Goal: Task Accomplishment & Management: Complete application form

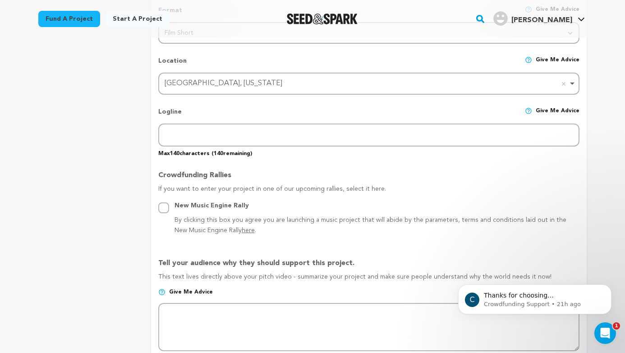
scroll to position [372, 0]
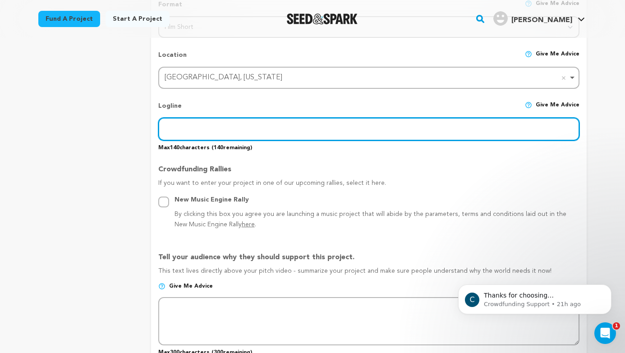
click at [246, 136] on input "text" at bounding box center [368, 129] width 421 height 23
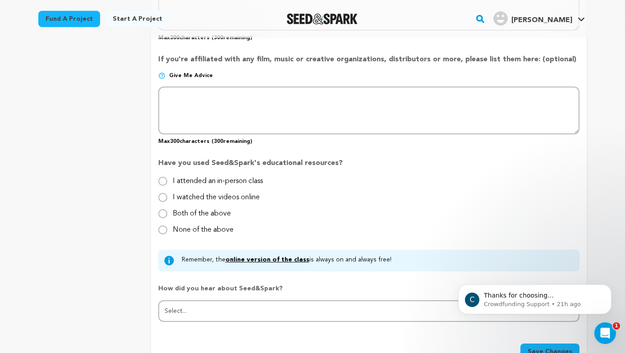
scroll to position [791, 0]
click at [164, 196] on input "I watched the videos online" at bounding box center [162, 196] width 9 height 9
radio input "true"
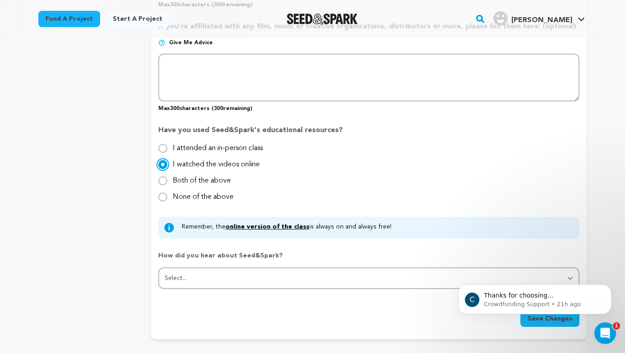
scroll to position [822, 0]
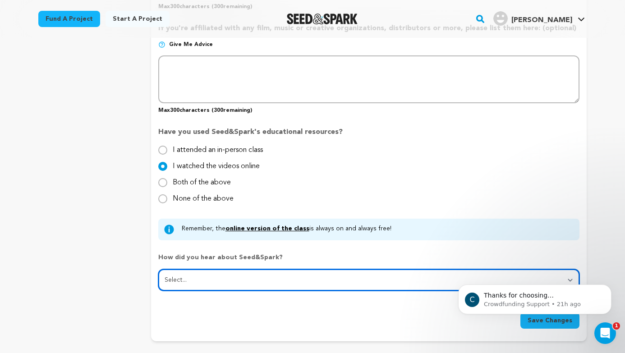
click at [213, 272] on select "Select... From a friend Social media Film festival or film organization Took an…" at bounding box center [368, 280] width 421 height 22
select select "3"
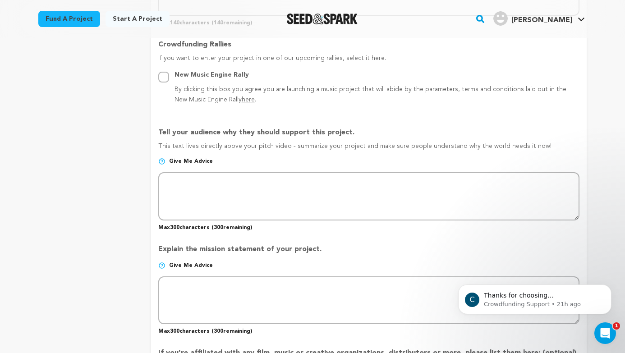
scroll to position [499, 0]
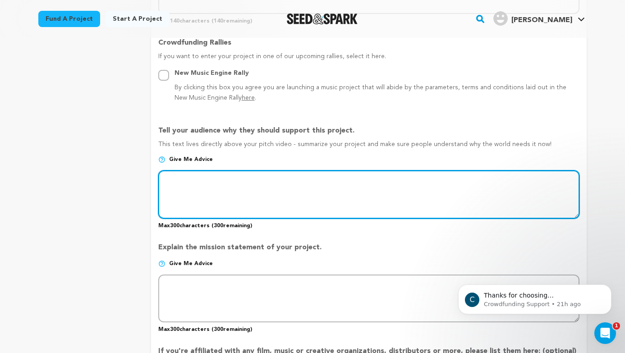
click at [232, 188] on textarea at bounding box center [368, 195] width 421 height 48
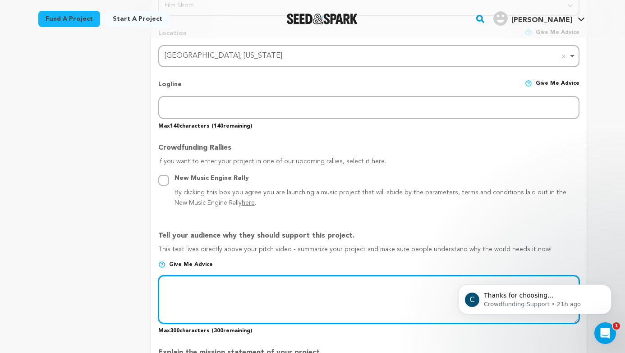
scroll to position [373, 0]
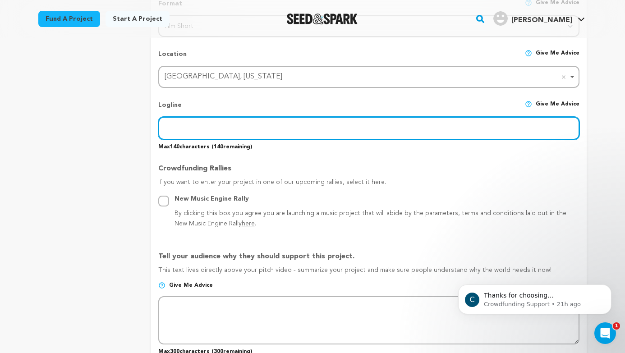
click at [203, 132] on input "text" at bounding box center [368, 128] width 421 height 23
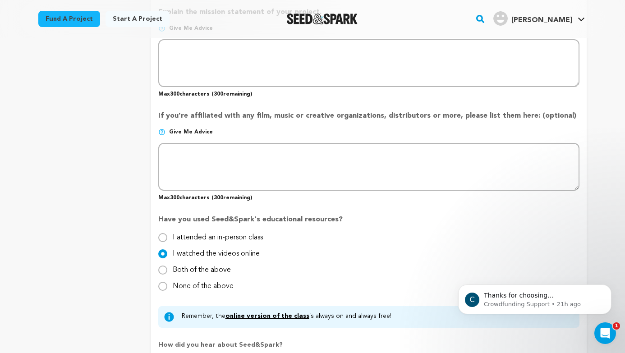
scroll to position [735, 0]
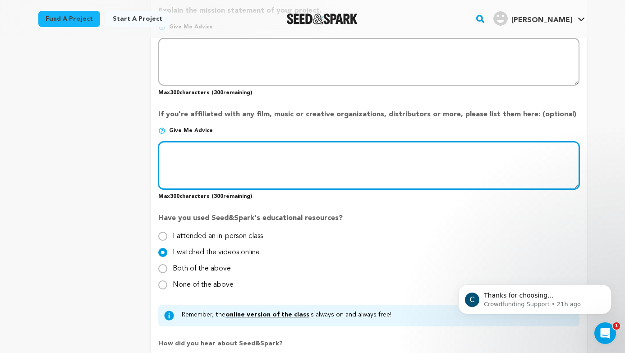
click at [325, 150] on textarea at bounding box center [368, 166] width 421 height 48
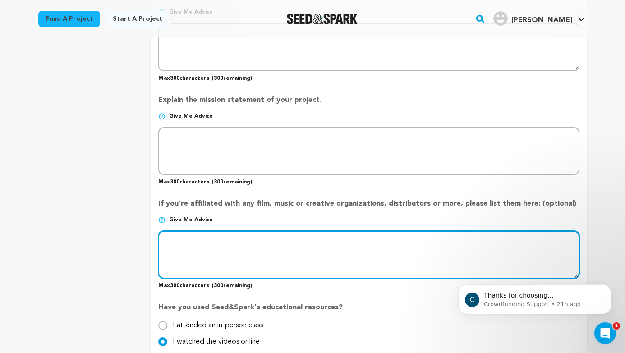
scroll to position [639, 0]
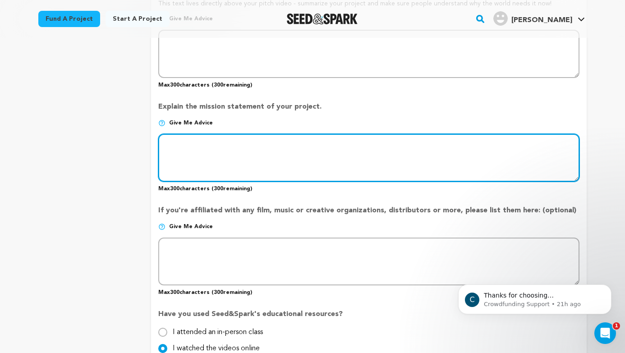
click at [305, 160] on textarea at bounding box center [368, 158] width 421 height 48
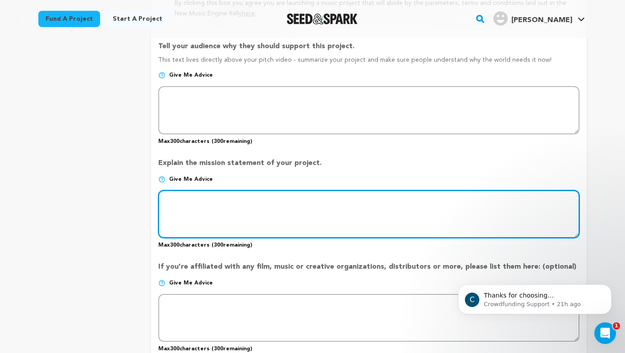
scroll to position [582, 0]
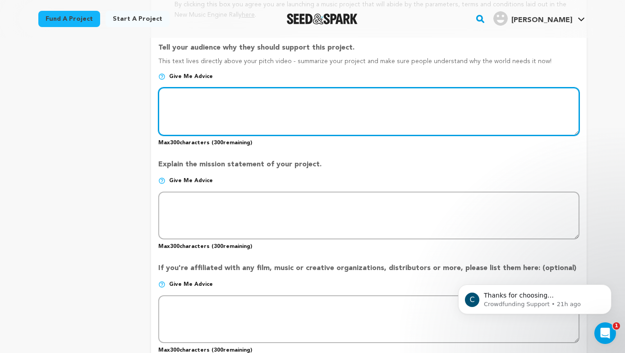
click at [257, 114] on textarea at bounding box center [368, 112] width 421 height 48
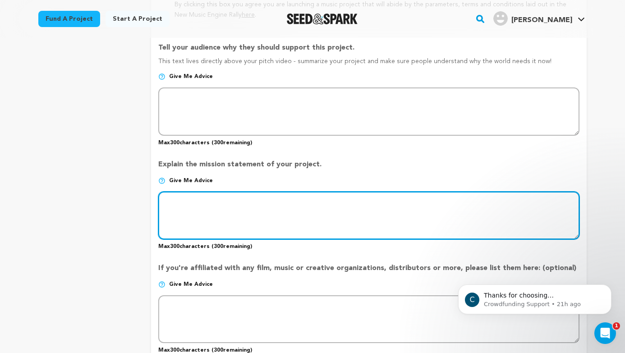
click at [232, 208] on textarea at bounding box center [368, 216] width 421 height 48
paste textarea "One Last Thing is a humorous journey through the lengths we go to keep relation…"
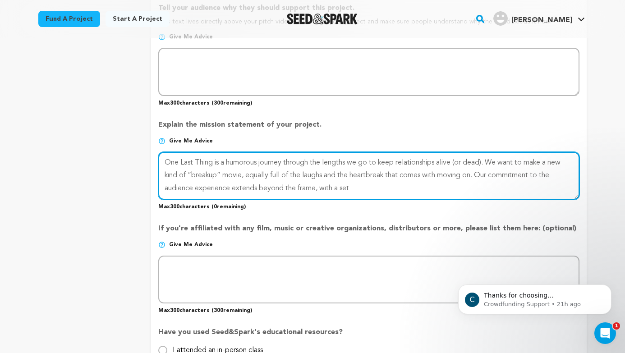
scroll to position [626, 0]
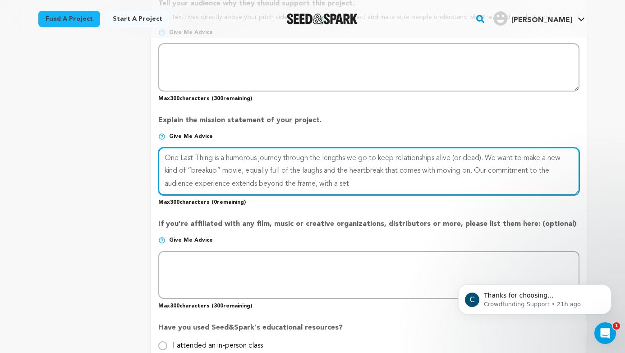
click at [244, 178] on textarea at bounding box center [368, 172] width 421 height 48
drag, startPoint x: 381, startPoint y: 185, endPoint x: 483, endPoint y: 171, distance: 102.9
click at [483, 171] on textarea at bounding box center [368, 172] width 421 height 48
click at [453, 155] on textarea at bounding box center [368, 172] width 421 height 48
click at [250, 160] on textarea at bounding box center [368, 172] width 421 height 48
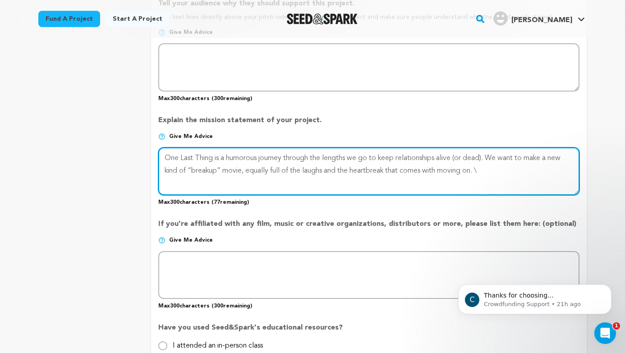
click at [254, 193] on textarea at bounding box center [368, 172] width 421 height 48
click at [489, 171] on textarea at bounding box center [368, 172] width 421 height 48
type textarea "One Last Thing is a humorous journey through the lengths we go to keep relation…"
drag, startPoint x: 346, startPoint y: 153, endPoint x: 274, endPoint y: 165, distance: 72.8
click at [274, 165] on textarea at bounding box center [368, 172] width 421 height 48
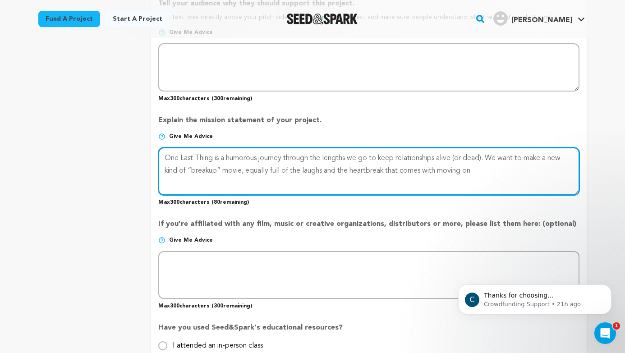
click at [308, 183] on textarea at bounding box center [368, 172] width 421 height 48
drag, startPoint x: 480, startPoint y: 171, endPoint x: 92, endPoint y: 130, distance: 389.8
click at [92, 130] on div "project story team social media video & images campaign incentives wishlist" at bounding box center [312, 15] width 549 height 1044
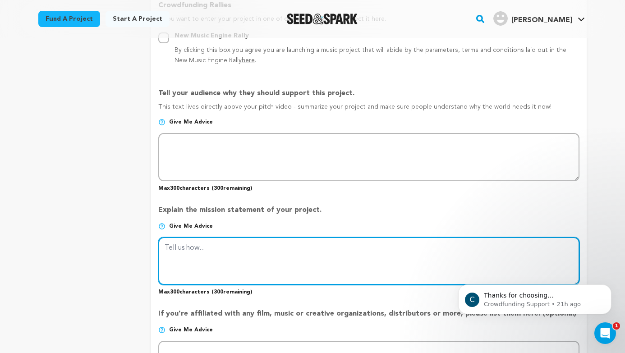
scroll to position [538, 0]
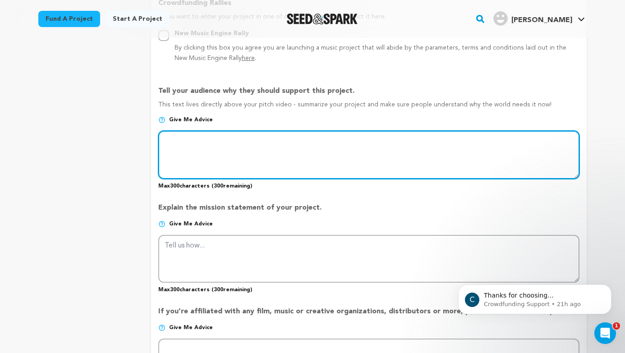
click at [281, 148] on textarea at bounding box center [368, 155] width 421 height 48
paste textarea "After ghosting her boyfriend, Callie must confront the uncomfortable the night …"
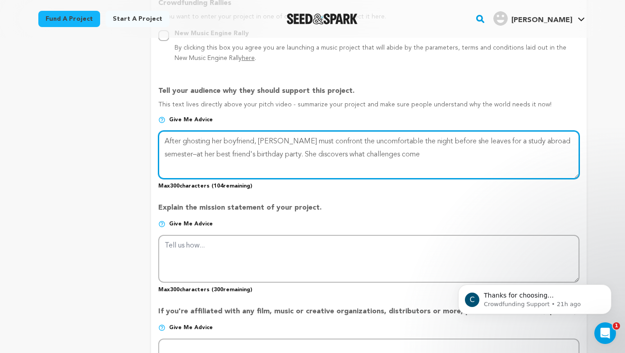
drag, startPoint x: 408, startPoint y: 151, endPoint x: 276, endPoint y: 149, distance: 132.2
click at [276, 149] on textarea at bounding box center [368, 155] width 421 height 48
type textarea "After ghosting her boyfriend, Callie must confront the uncomfortable the night …"
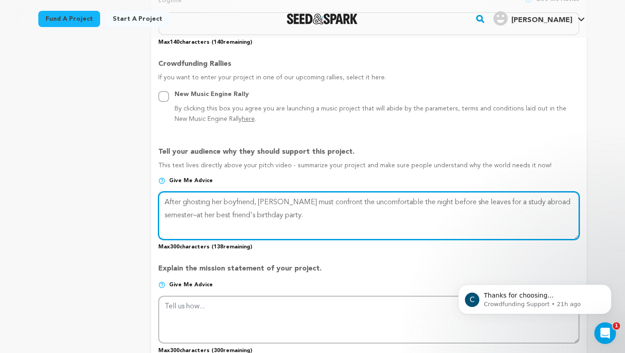
scroll to position [477, 0]
drag, startPoint x: 302, startPoint y: 213, endPoint x: 129, endPoint y: 170, distance: 178.6
click at [129, 170] on div "project story team social media video & images campaign incentives wishlist" at bounding box center [312, 164] width 549 height 1044
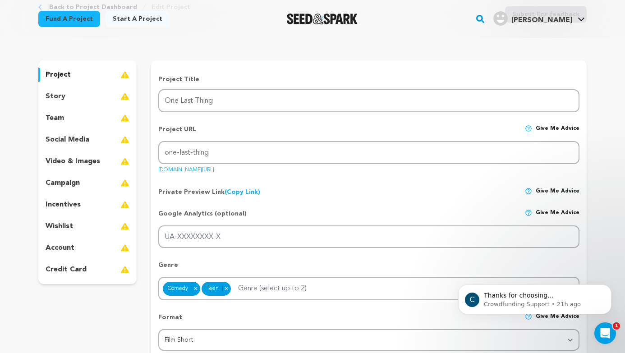
scroll to position [78, 0]
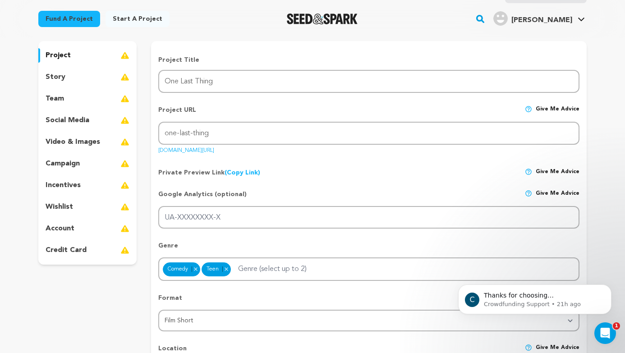
click at [87, 79] on div "story" at bounding box center [87, 77] width 98 height 14
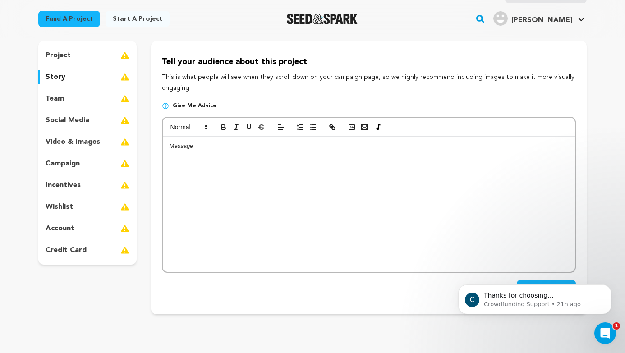
click at [263, 187] on div at bounding box center [369, 204] width 412 height 135
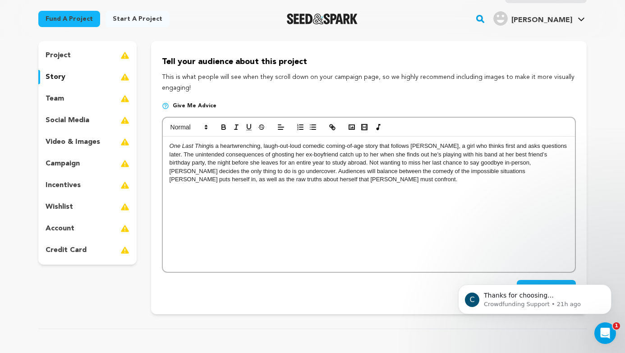
click at [282, 183] on p "One Last Thing is a heartwrenching, laugh-out-loud comedic coming-of-age story …" at bounding box center [369, 163] width 399 height 42
drag, startPoint x: 547, startPoint y: 147, endPoint x: 457, endPoint y: 148, distance: 90.3
click at [457, 148] on span "is a heartwrenching, laugh-out-loud comedic coming-of-age story that follows [P…" at bounding box center [369, 163] width 399 height 40
click at [235, 148] on span "is a heartwrenching, laugh-out-loud comedic coming-of-age story that follows Ca…" at bounding box center [366, 163] width 392 height 40
click at [466, 161] on span "is a heart-wrenching, laugh-out-loud comedic coming-of-age story that follows C…" at bounding box center [366, 163] width 393 height 40
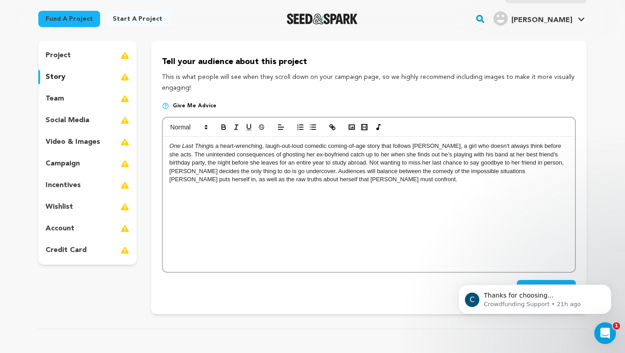
click at [396, 182] on p "One Last Thing is a heart-wrenching, laugh-out-loud comedic coming-of-age story…" at bounding box center [369, 163] width 399 height 42
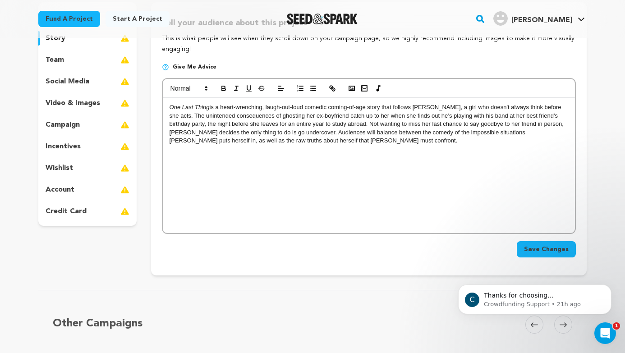
scroll to position [120, 0]
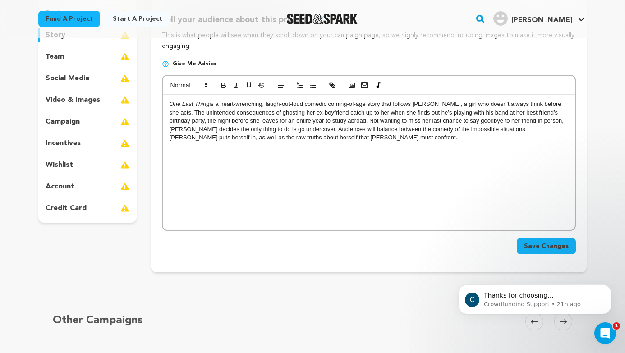
click at [541, 243] on span "Save Changes" at bounding box center [546, 246] width 45 height 9
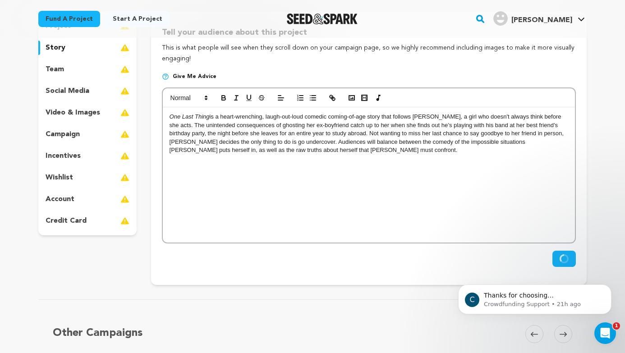
scroll to position [119, 0]
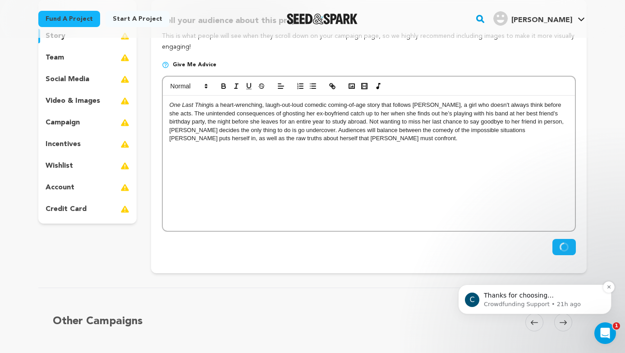
click at [559, 296] on p "Thanks for choosing Seed&amp;Spark for your project! If you have any questions …" at bounding box center [542, 295] width 116 height 9
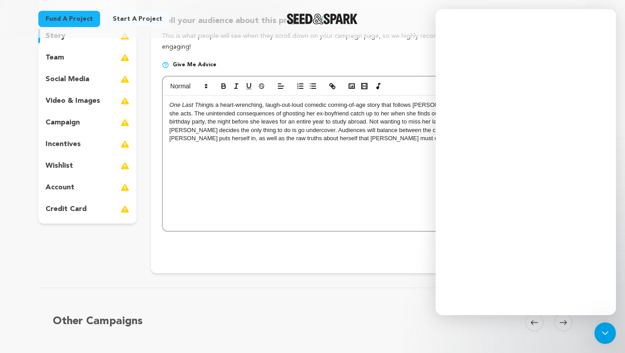
scroll to position [0, 0]
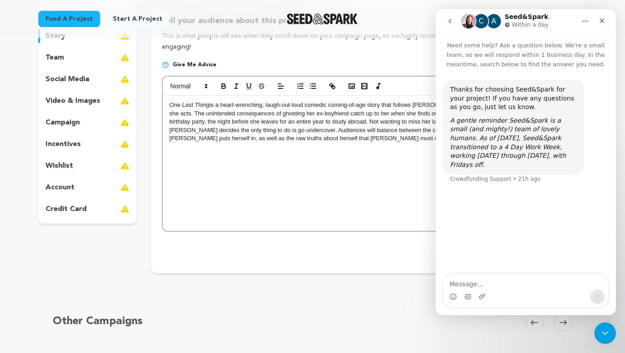
click at [405, 181] on div "One Last Thing is a heart-wrenching, laugh-out-loud comedic coming-of-age story…" at bounding box center [369, 163] width 412 height 135
click at [606, 13] on div "Close" at bounding box center [602, 21] width 16 height 16
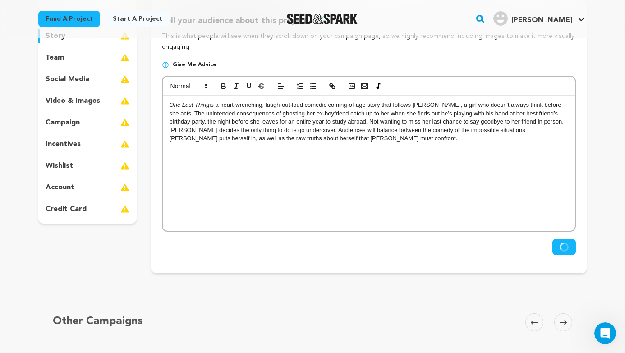
click at [564, 249] on icon "submit" at bounding box center [564, 247] width 11 height 11
click at [397, 151] on p at bounding box center [369, 155] width 399 height 8
click at [63, 71] on div "project story team social media video & images campaign incentives wishlist acc…" at bounding box center [87, 112] width 98 height 224
click at [63, 56] on p "team" at bounding box center [55, 57] width 18 height 11
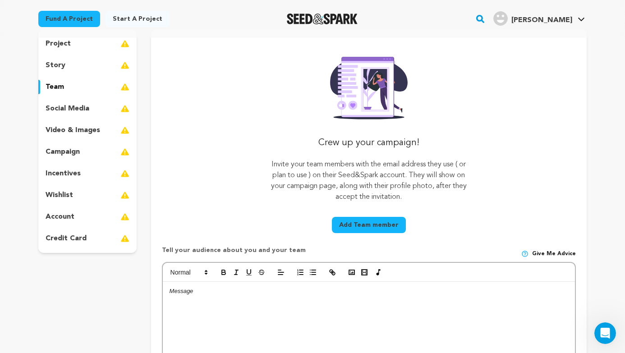
scroll to position [78, 0]
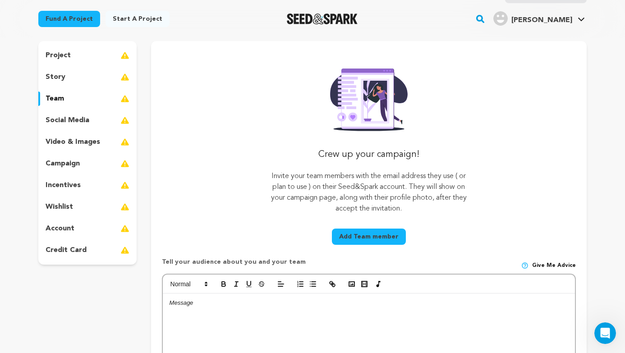
click at [63, 75] on p "story" at bounding box center [56, 77] width 20 height 11
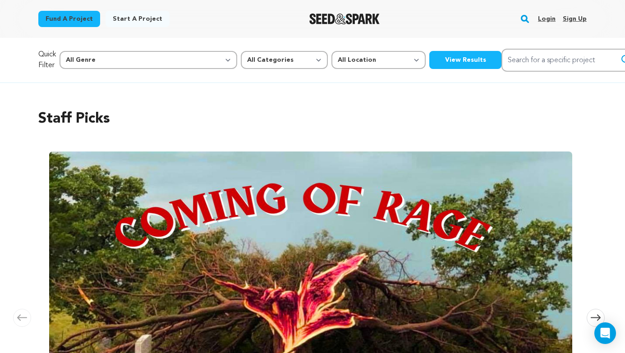
click at [548, 16] on link "Login" at bounding box center [547, 19] width 18 height 14
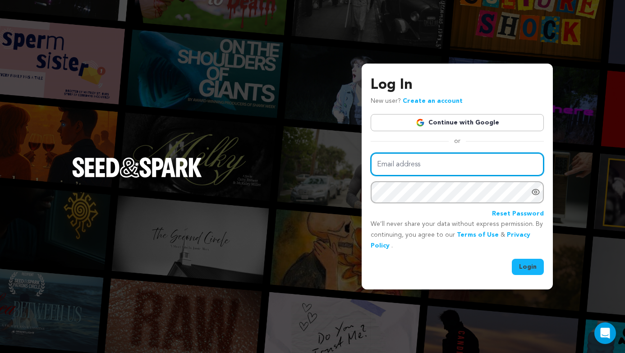
click at [513, 165] on input "Email address" at bounding box center [457, 164] width 173 height 23
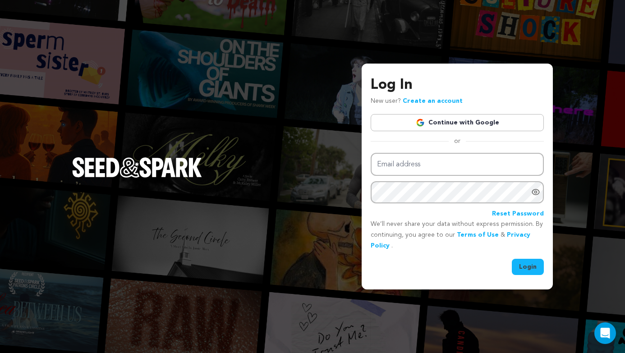
click at [484, 151] on div "Log In New user? Create an account Continue with Google or Email address Passwo…" at bounding box center [457, 174] width 173 height 201
click at [457, 117] on link "Continue with Google" at bounding box center [457, 122] width 173 height 17
click at [466, 123] on link "Continue with Google" at bounding box center [457, 122] width 173 height 17
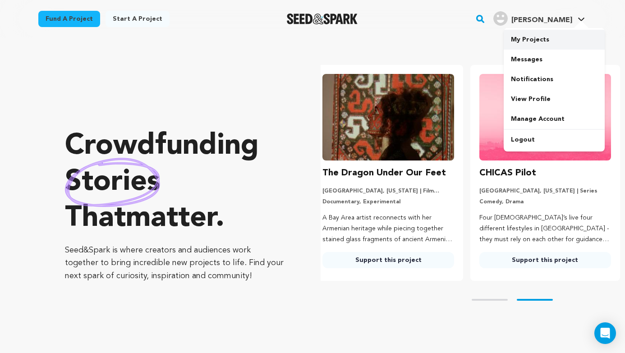
scroll to position [0, 164]
click at [535, 36] on link "My Projects" at bounding box center [554, 40] width 101 height 20
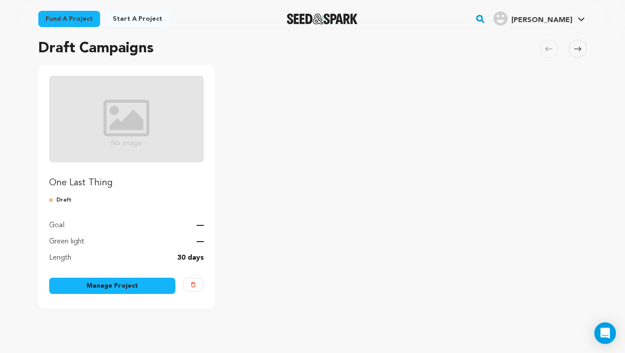
scroll to position [69, 0]
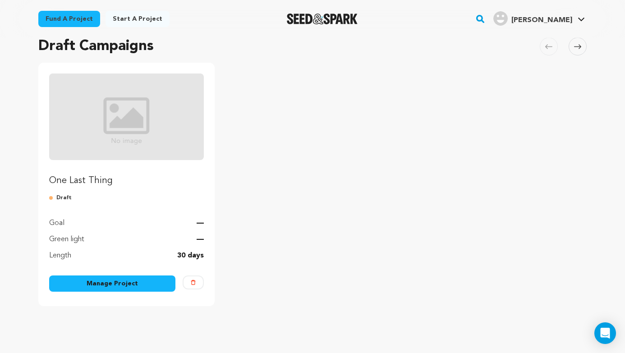
click at [150, 287] on link "Manage Project" at bounding box center [112, 284] width 126 height 16
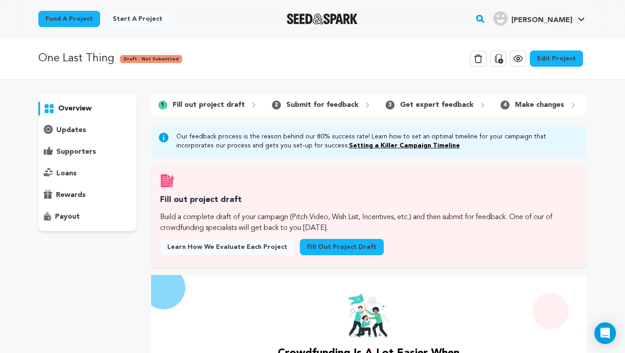
click at [569, 59] on link "Edit Project" at bounding box center [556, 59] width 53 height 16
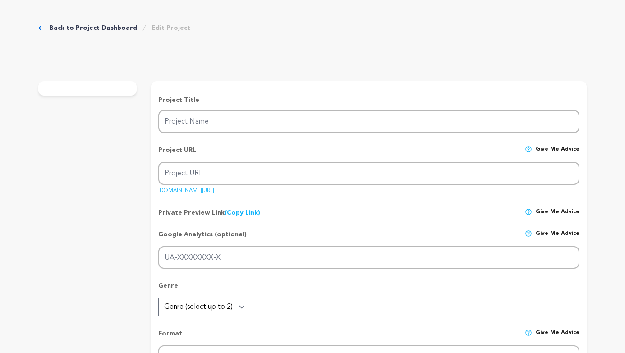
type input "One Last Thing"
type input "one-last-thing"
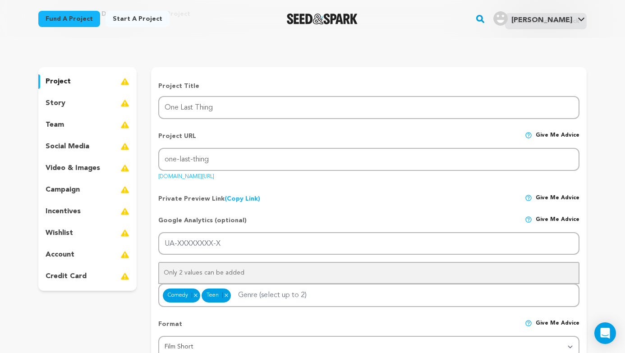
scroll to position [52, 0]
click at [54, 105] on p "story" at bounding box center [56, 102] width 20 height 11
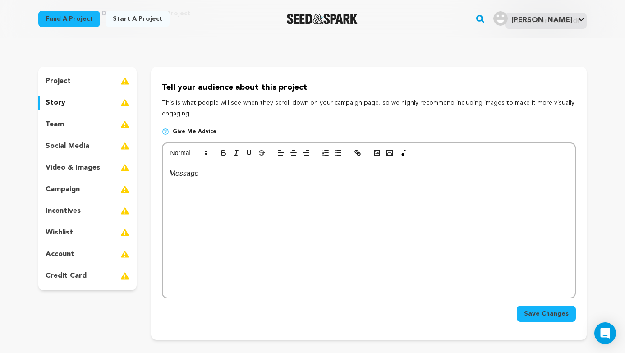
click at [244, 185] on div at bounding box center [369, 229] width 412 height 135
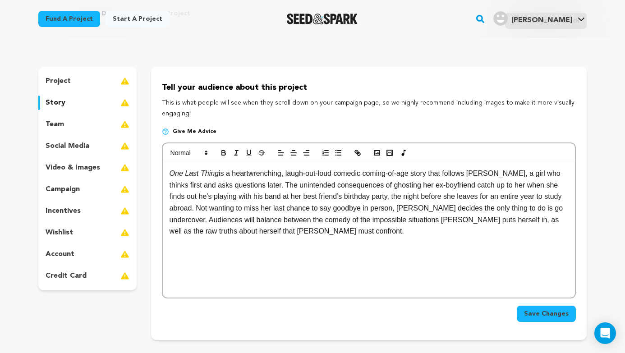
click at [245, 171] on p "One Last Thing is a heartwrenching, laugh-out-loud comedic coming-of-age story …" at bounding box center [369, 202] width 399 height 69
drag, startPoint x: 536, startPoint y: 173, endPoint x: 262, endPoint y: 186, distance: 274.6
click at [262, 186] on p "One Last Thing is a heart-wrenching, laugh-out-loud comedic coming-of-age story…" at bounding box center [369, 202] width 399 height 69
click at [385, 226] on p "One Last Thing is a heart-wrenching, laugh-out-loud comedic coming-of-age story…" at bounding box center [369, 202] width 399 height 69
drag, startPoint x: 499, startPoint y: 199, endPoint x: 484, endPoint y: 199, distance: 14.9
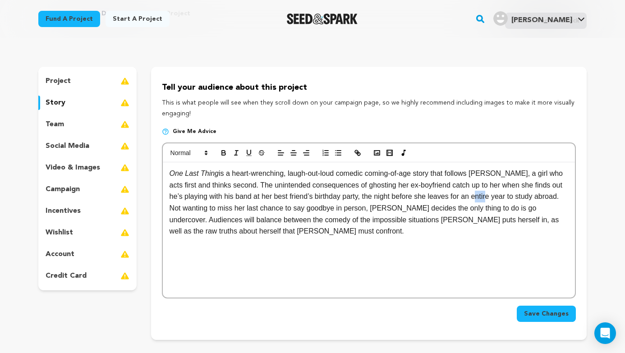
click at [484, 199] on p "One Last Thing is a heart-wrenching, laugh-out-loud comedic coming-of-age story…" at bounding box center [369, 202] width 399 height 69
click at [365, 211] on p "One Last Thing is a heart-wrenching, laugh-out-loud comedic coming-of-age story…" at bounding box center [369, 202] width 399 height 69
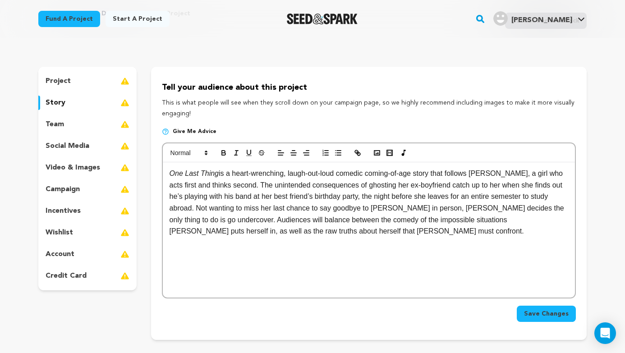
click at [302, 198] on p "One Last Thing is a heart-wrenching, laugh-out-loud comedic coming-of-age story…" at bounding box center [369, 202] width 399 height 69
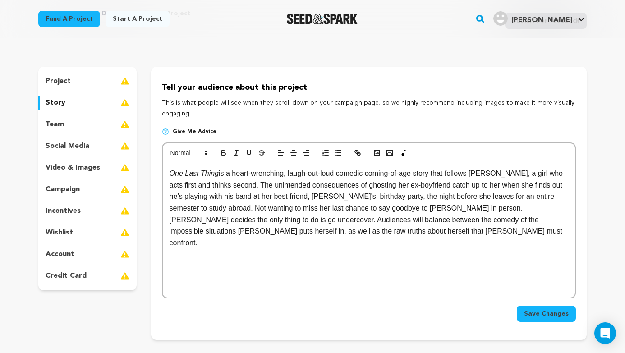
click at [356, 204] on p "One Last Thing is a heart-wrenching, laugh-out-loud comedic coming-of-age story…" at bounding box center [369, 208] width 399 height 81
click at [458, 226] on p "One Last Thing is a heart-wrenching, laugh-out-loud comedic coming-of-age story…" at bounding box center [369, 208] width 399 height 81
click at [374, 249] on p at bounding box center [369, 255] width 399 height 12
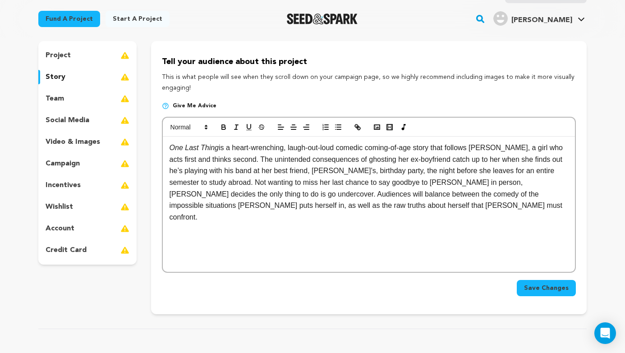
scroll to position [79, 0]
click at [538, 289] on span "Save Changes" at bounding box center [546, 287] width 45 height 9
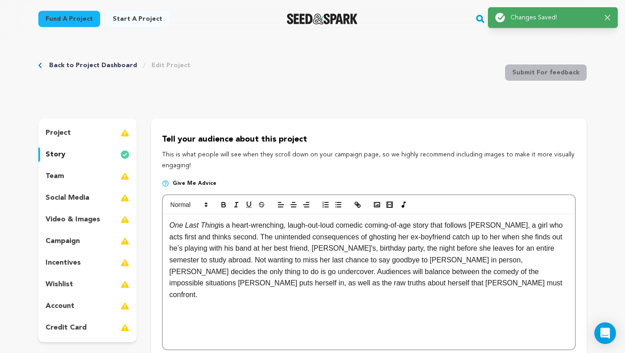
scroll to position [0, 0]
click at [101, 175] on div "team" at bounding box center [87, 177] width 98 height 14
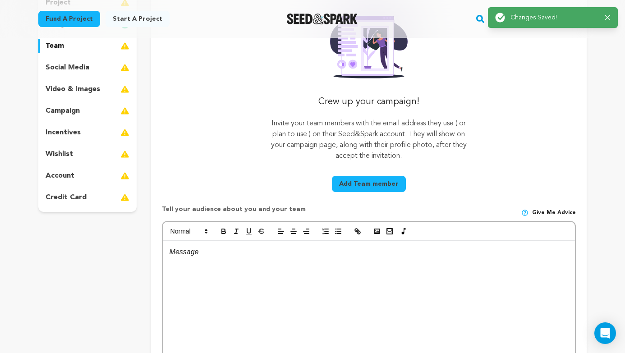
scroll to position [106, 0]
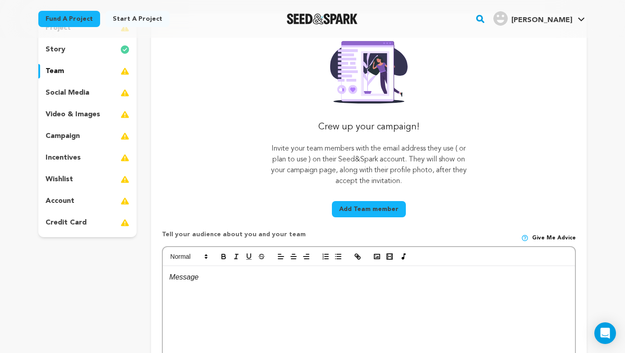
click at [88, 95] on div "social media" at bounding box center [87, 93] width 98 height 14
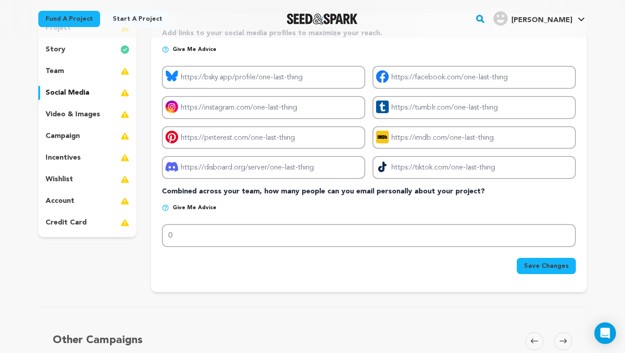
click at [83, 119] on p "video & images" at bounding box center [73, 114] width 55 height 11
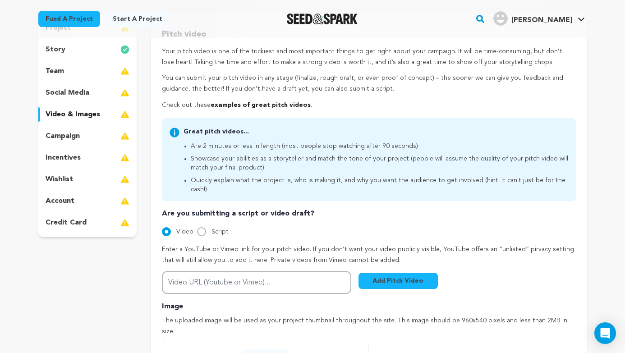
click at [83, 139] on div "campaign" at bounding box center [87, 136] width 98 height 14
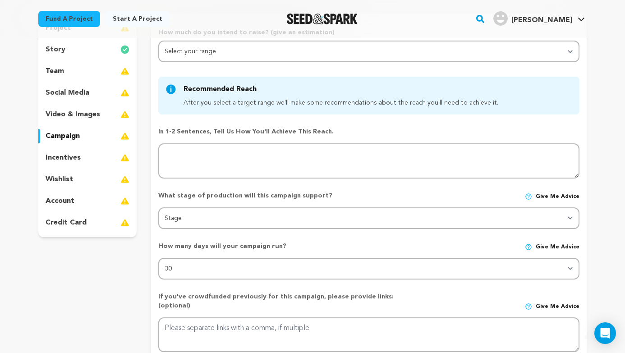
click at [78, 160] on p "incentives" at bounding box center [63, 158] width 35 height 11
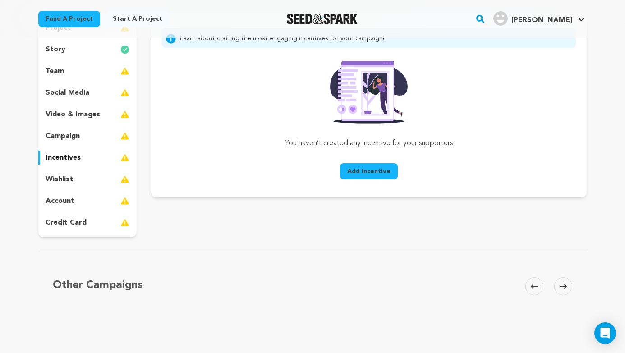
click at [75, 176] on div "wishlist" at bounding box center [87, 179] width 98 height 14
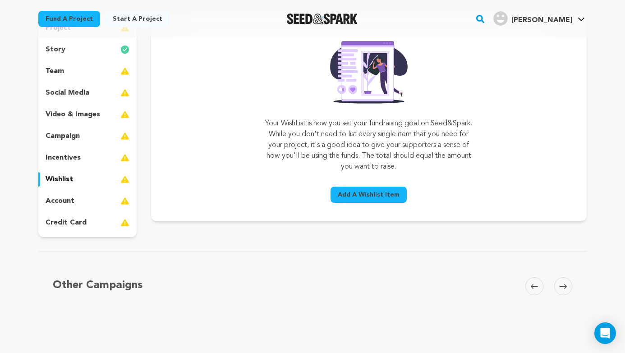
click at [71, 199] on p "account" at bounding box center [60, 201] width 29 height 11
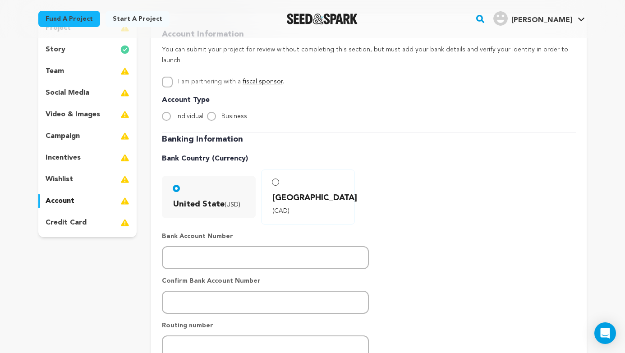
click at [96, 81] on div "project story team social media video & images campaign incentives wishlist acc…" at bounding box center [87, 126] width 98 height 224
click at [95, 71] on div "team" at bounding box center [87, 71] width 98 height 14
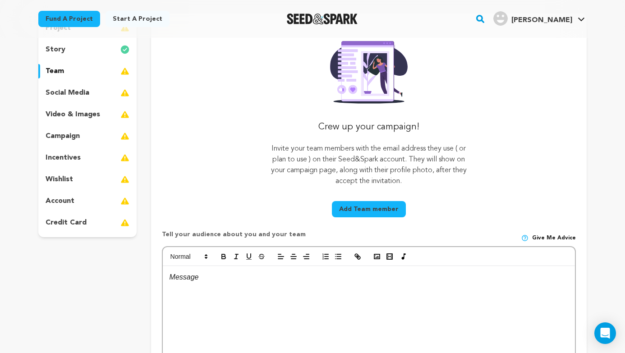
click at [76, 94] on p "social media" at bounding box center [68, 93] width 44 height 11
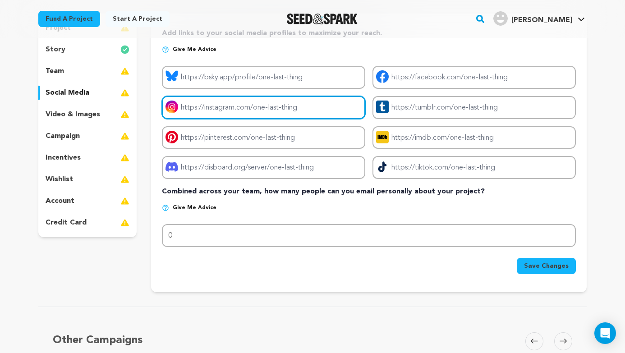
click at [290, 102] on input "Project instagram link" at bounding box center [263, 107] width 203 height 23
type input "[URL][DOMAIN_NAME]"
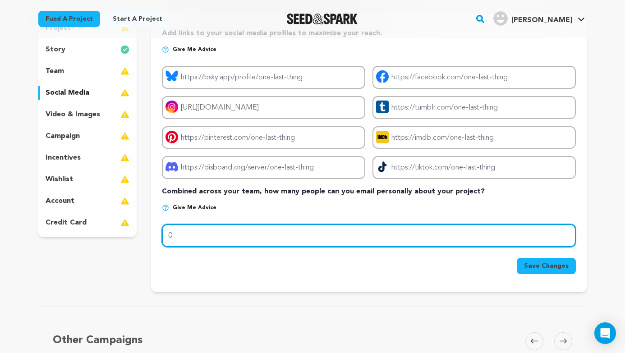
click at [283, 234] on input "0" at bounding box center [369, 235] width 414 height 23
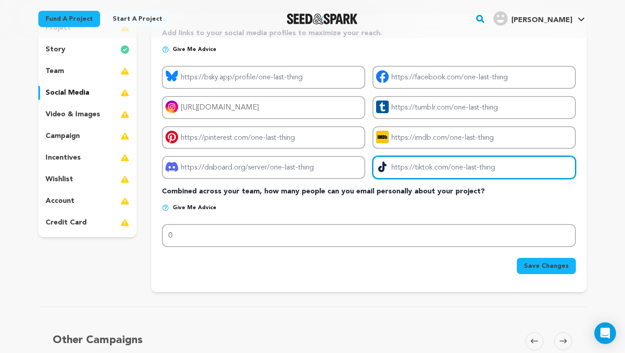
click at [395, 173] on input "Project tiktok link" at bounding box center [474, 167] width 203 height 23
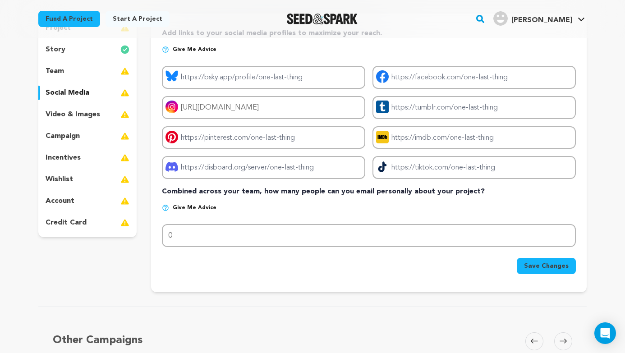
click at [85, 135] on div "campaign" at bounding box center [87, 136] width 98 height 14
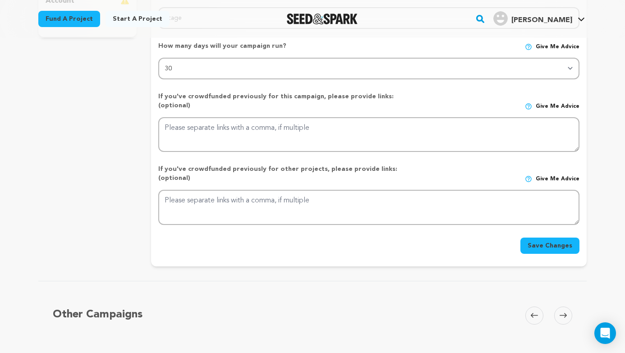
scroll to position [291, 0]
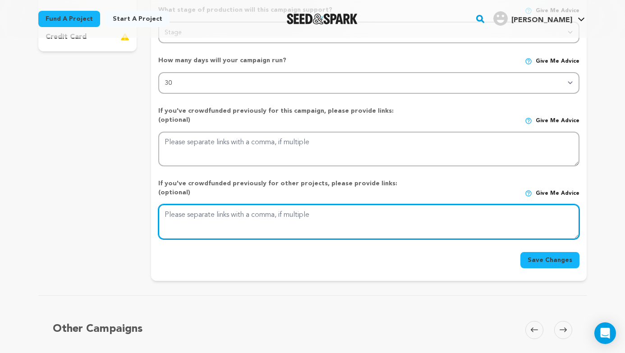
click at [201, 204] on textarea at bounding box center [368, 221] width 421 height 35
paste textarea "[URL][DOMAIN_NAME]"
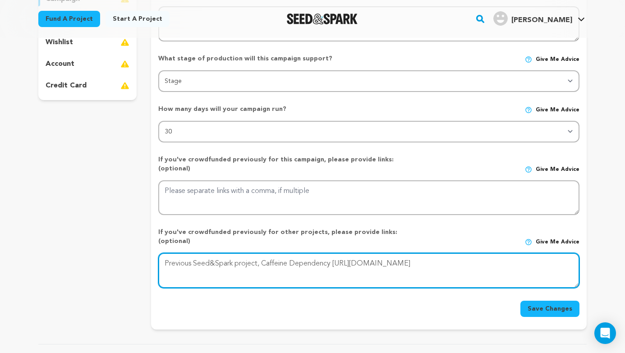
scroll to position [238, 0]
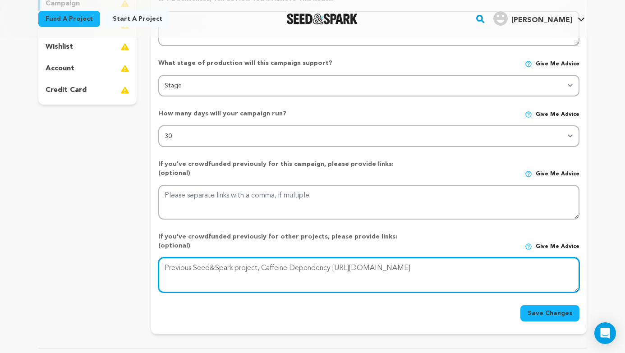
type textarea "Previous Seed&Spark project, Caffeine Dependency [URL][DOMAIN_NAME]"
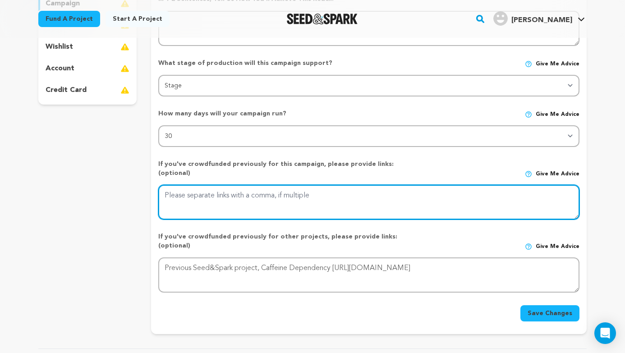
click at [333, 190] on textarea at bounding box center [368, 202] width 421 height 35
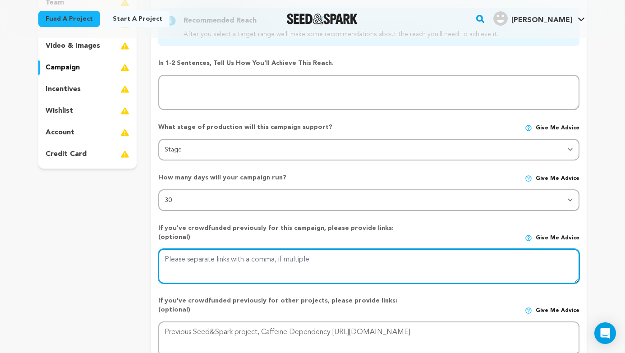
scroll to position [170, 0]
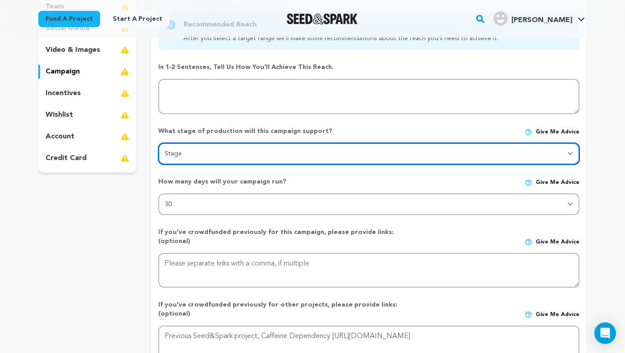
click at [266, 148] on select "Stage DEVELOPMENT PRODUCTION POST-PRODUCTION DISTRIBUTION PRE-PRODUCTION ENHANC…" at bounding box center [368, 154] width 421 height 22
select select "1403"
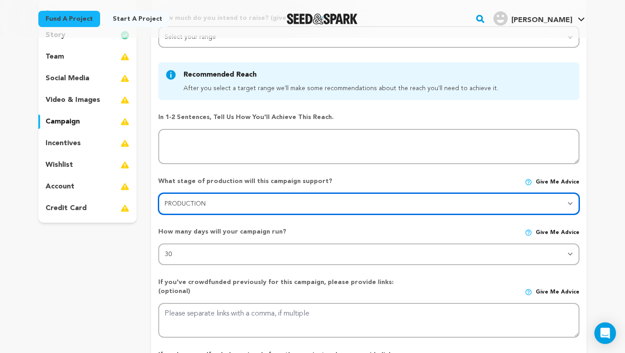
scroll to position [119, 0]
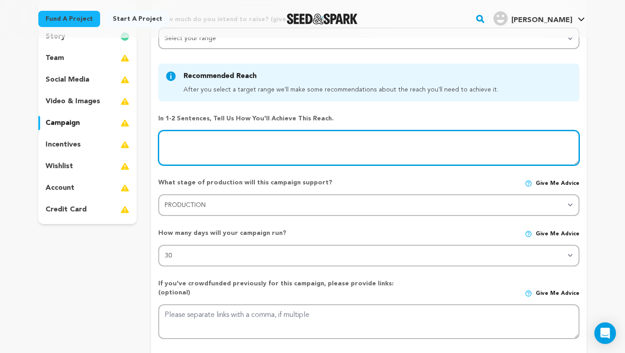
click at [335, 146] on textarea at bounding box center [368, 147] width 421 height 35
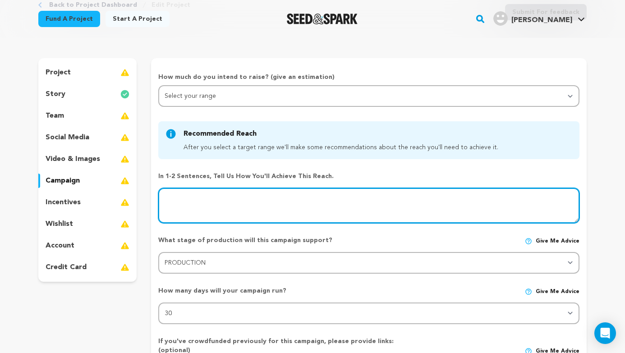
scroll to position [54, 0]
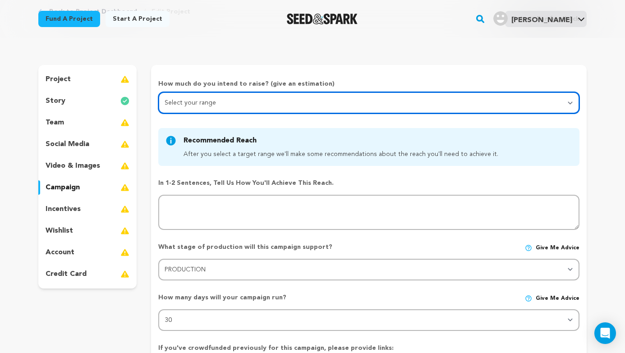
click at [307, 106] on select "Select your range Less than $10k 10k - $14k 15k - $24k 25k - $49k 50k or more" at bounding box center [368, 103] width 421 height 22
select select "1"
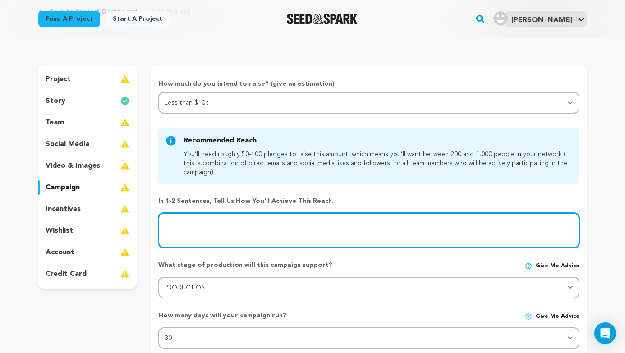
click at [218, 233] on textarea at bounding box center [368, 230] width 421 height 35
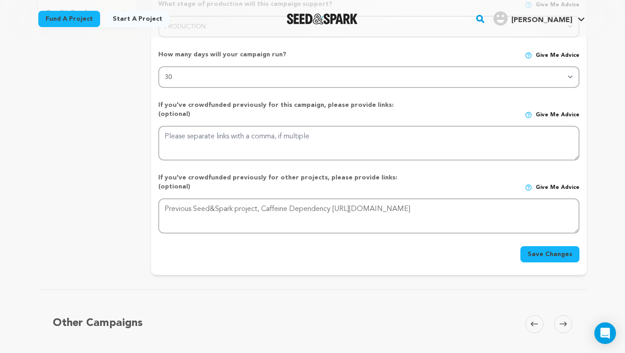
scroll to position [478, 0]
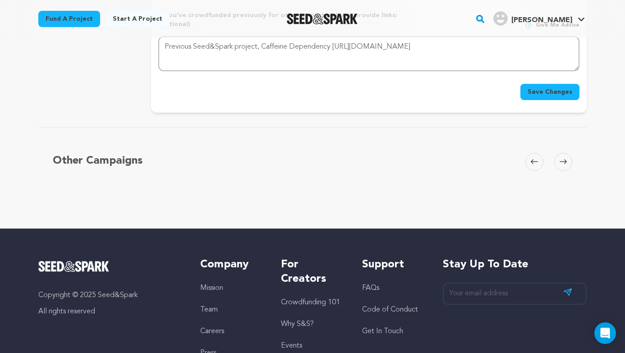
click at [559, 84] on button "Save Changes" at bounding box center [550, 92] width 59 height 16
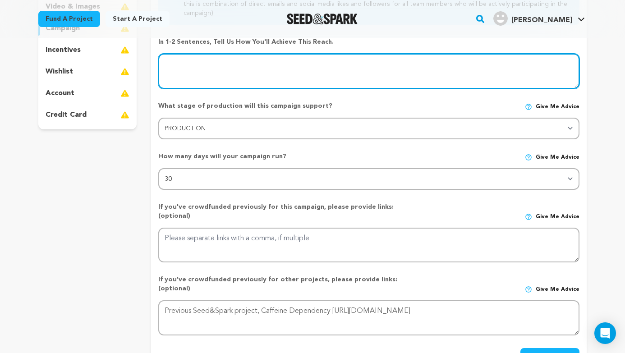
scroll to position [171, 0]
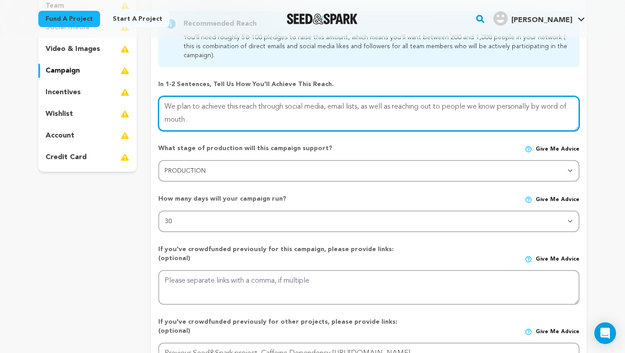
click at [291, 107] on textarea at bounding box center [368, 113] width 421 height 35
click at [284, 106] on textarea at bounding box center [368, 113] width 421 height 35
click at [362, 107] on textarea at bounding box center [368, 113] width 421 height 35
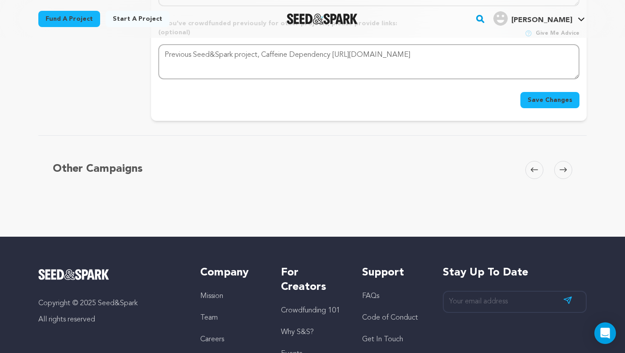
scroll to position [462, 0]
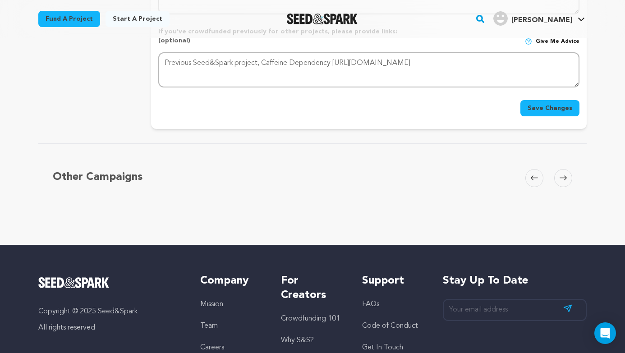
type textarea "We plan to achieve this reach through combined social media accounts, email lis…"
click at [559, 100] on button "Save Changes" at bounding box center [550, 108] width 59 height 16
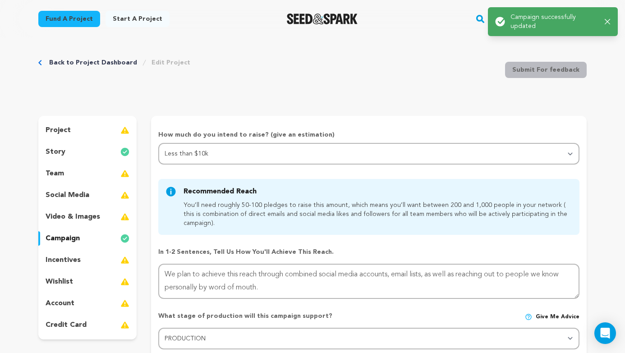
scroll to position [0, 0]
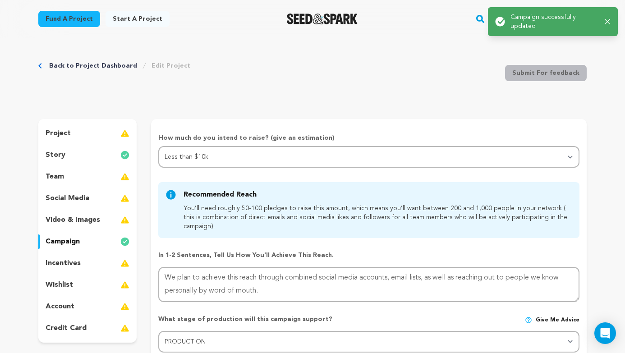
click at [96, 222] on p "video & images" at bounding box center [73, 220] width 55 height 11
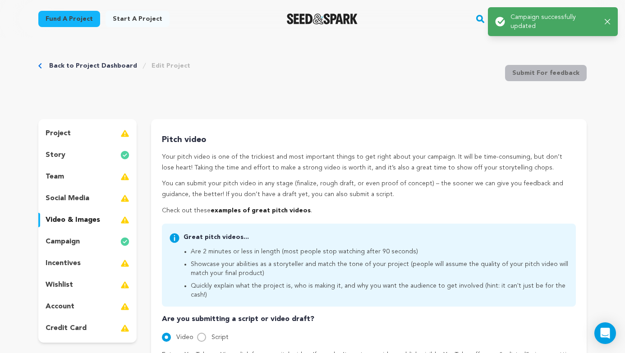
click at [100, 199] on div "social media" at bounding box center [87, 198] width 98 height 14
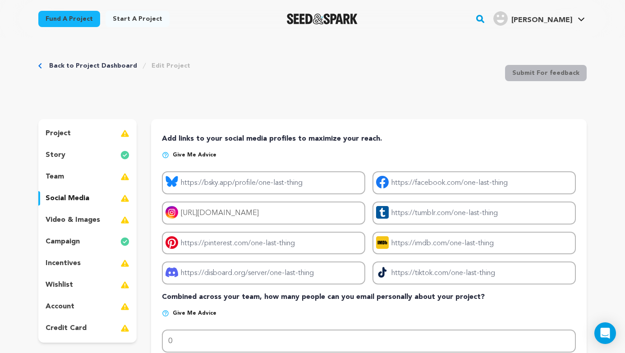
click at [92, 187] on div "project story team social media video & images campaign incentives wishlist acc…" at bounding box center [87, 231] width 98 height 224
click at [96, 174] on div "team" at bounding box center [87, 177] width 98 height 14
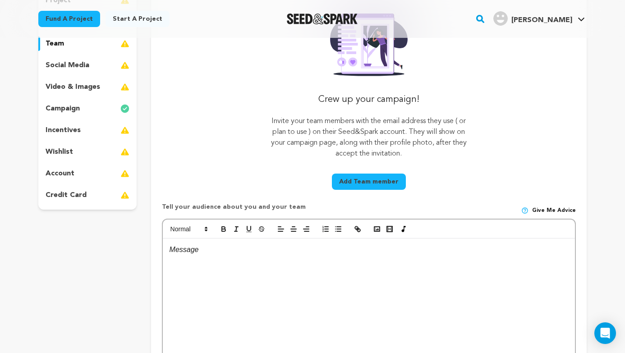
scroll to position [14, 0]
